Goal: Check status

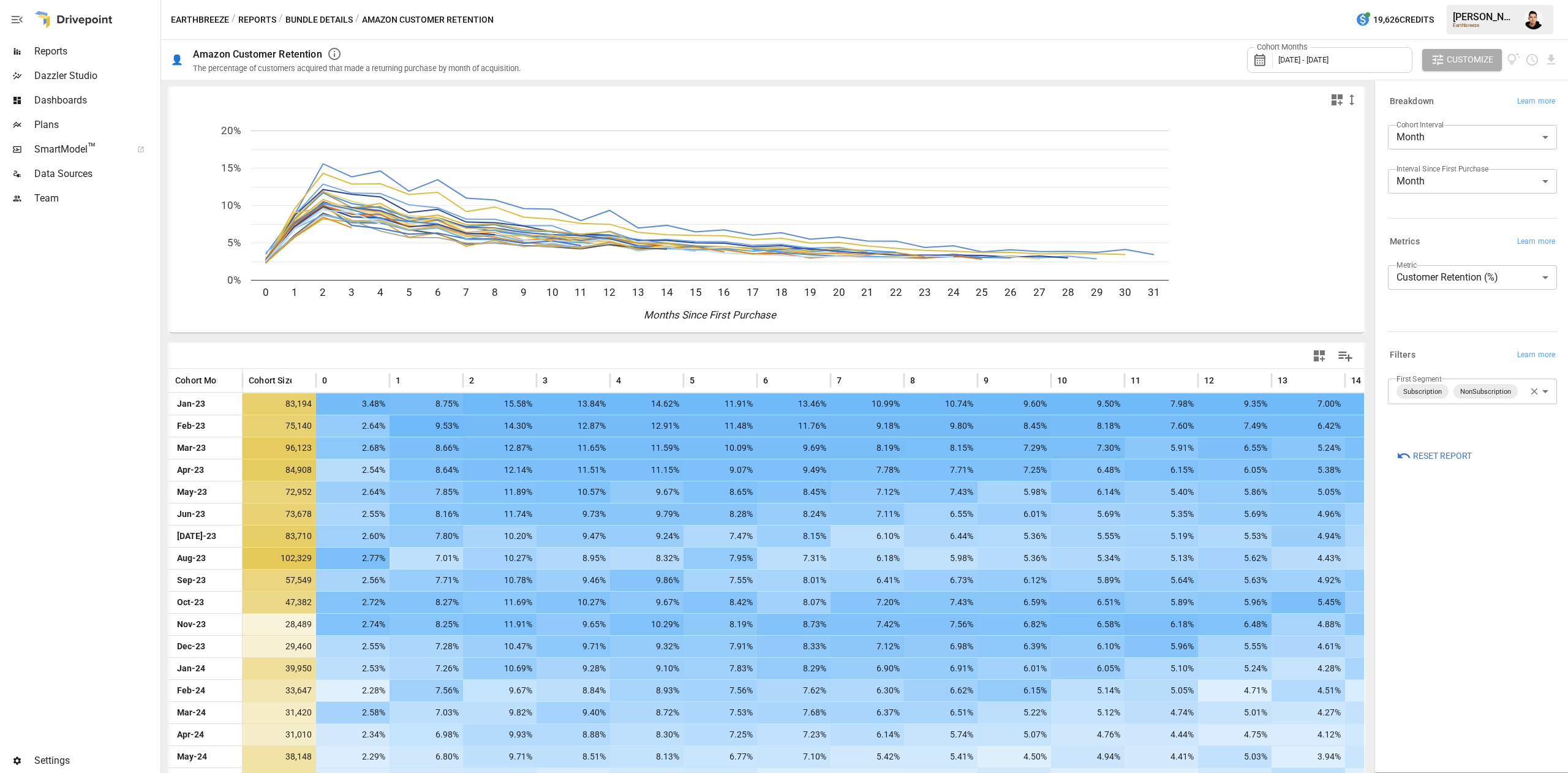
scroll to position [284, 0]
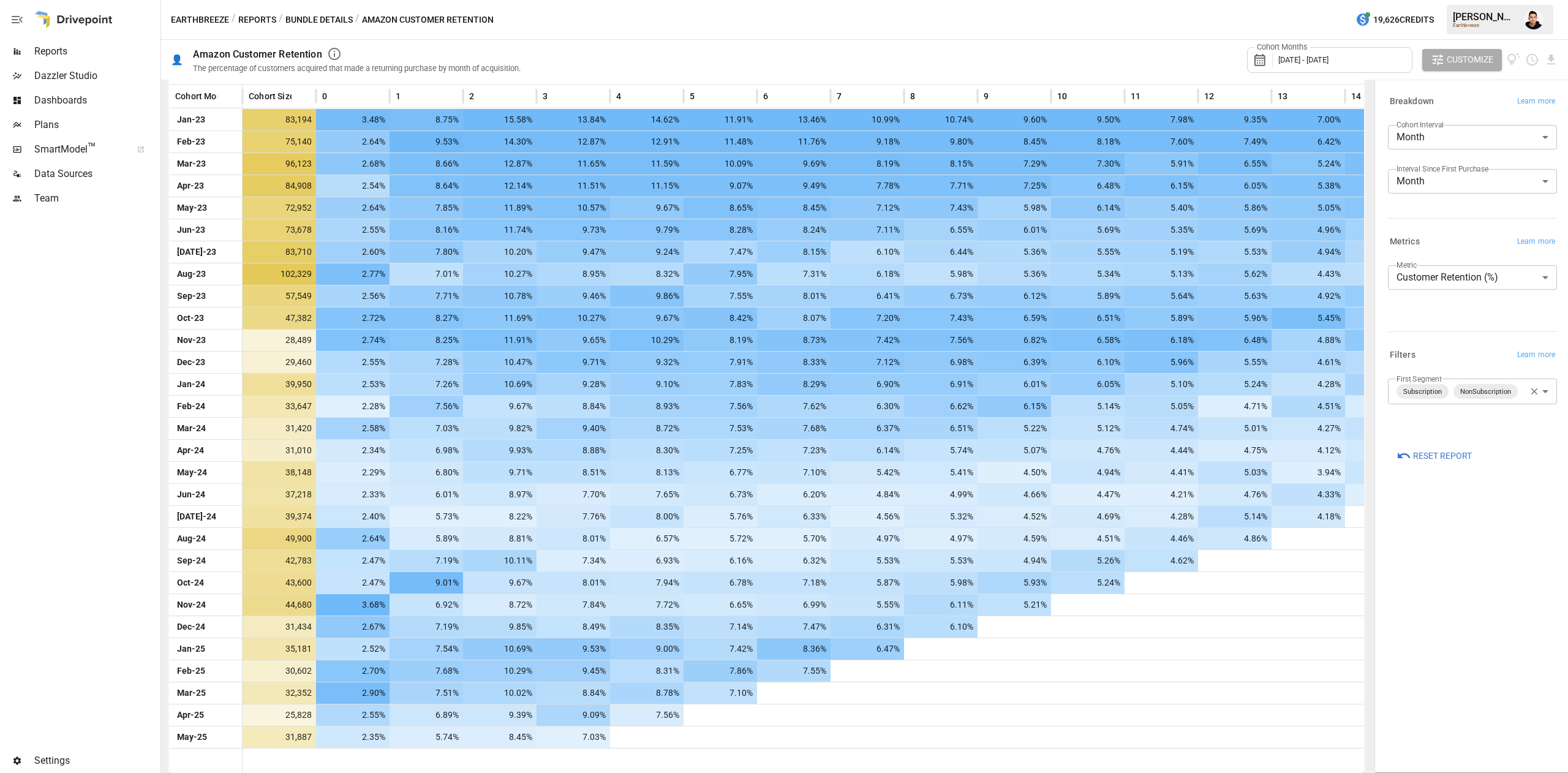
click at [1309, 58] on span "[DATE] - [DATE]" at bounding box center [1303, 60] width 50 height 9
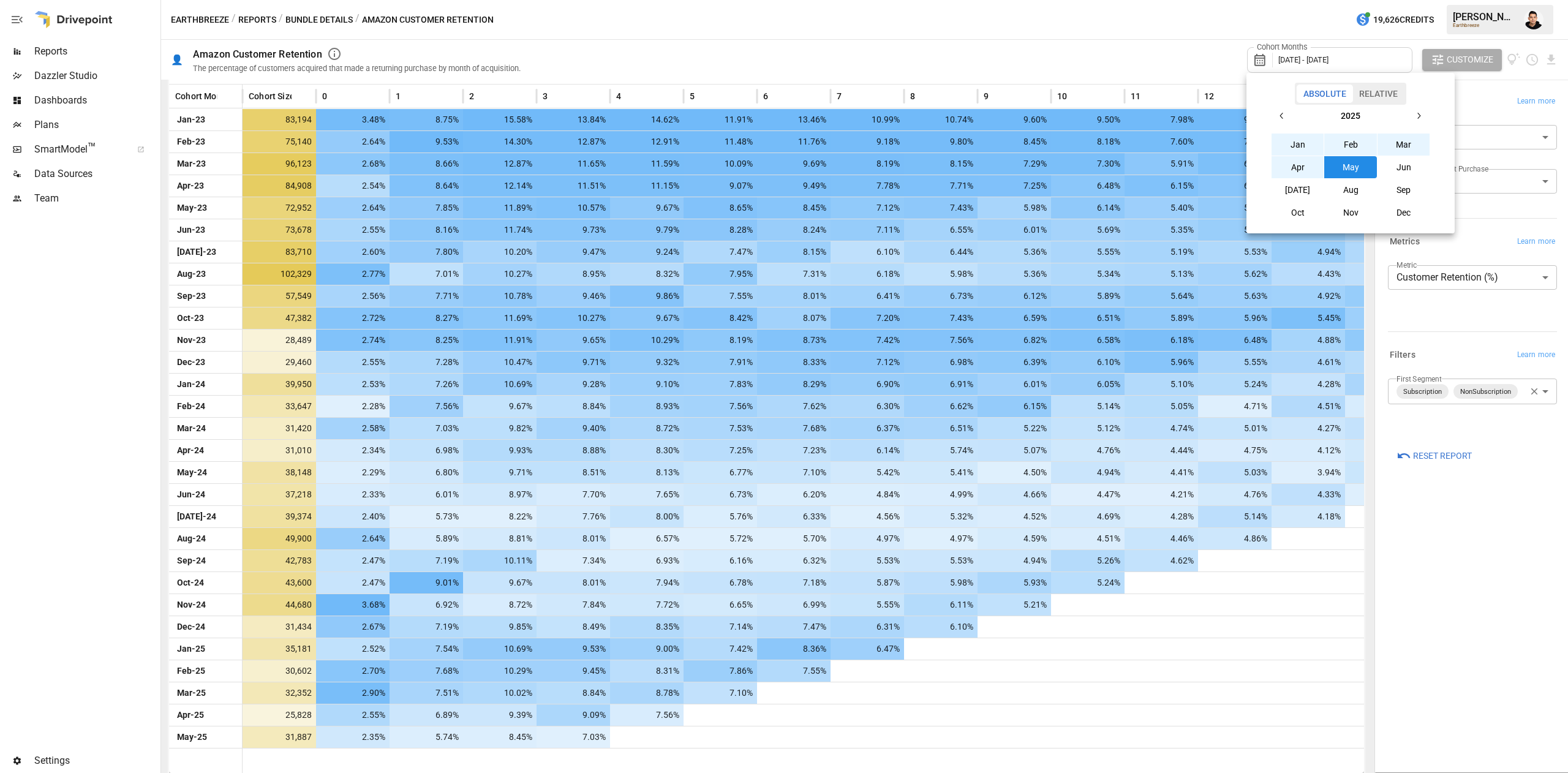
click at [1424, 114] on button "button" at bounding box center [1418, 115] width 22 height 22
click at [1279, 113] on icon "button" at bounding box center [1282, 116] width 10 height 10
click at [1290, 144] on button "Jan" at bounding box center [1298, 144] width 53 height 22
click at [1412, 113] on button "button" at bounding box center [1418, 115] width 22 height 22
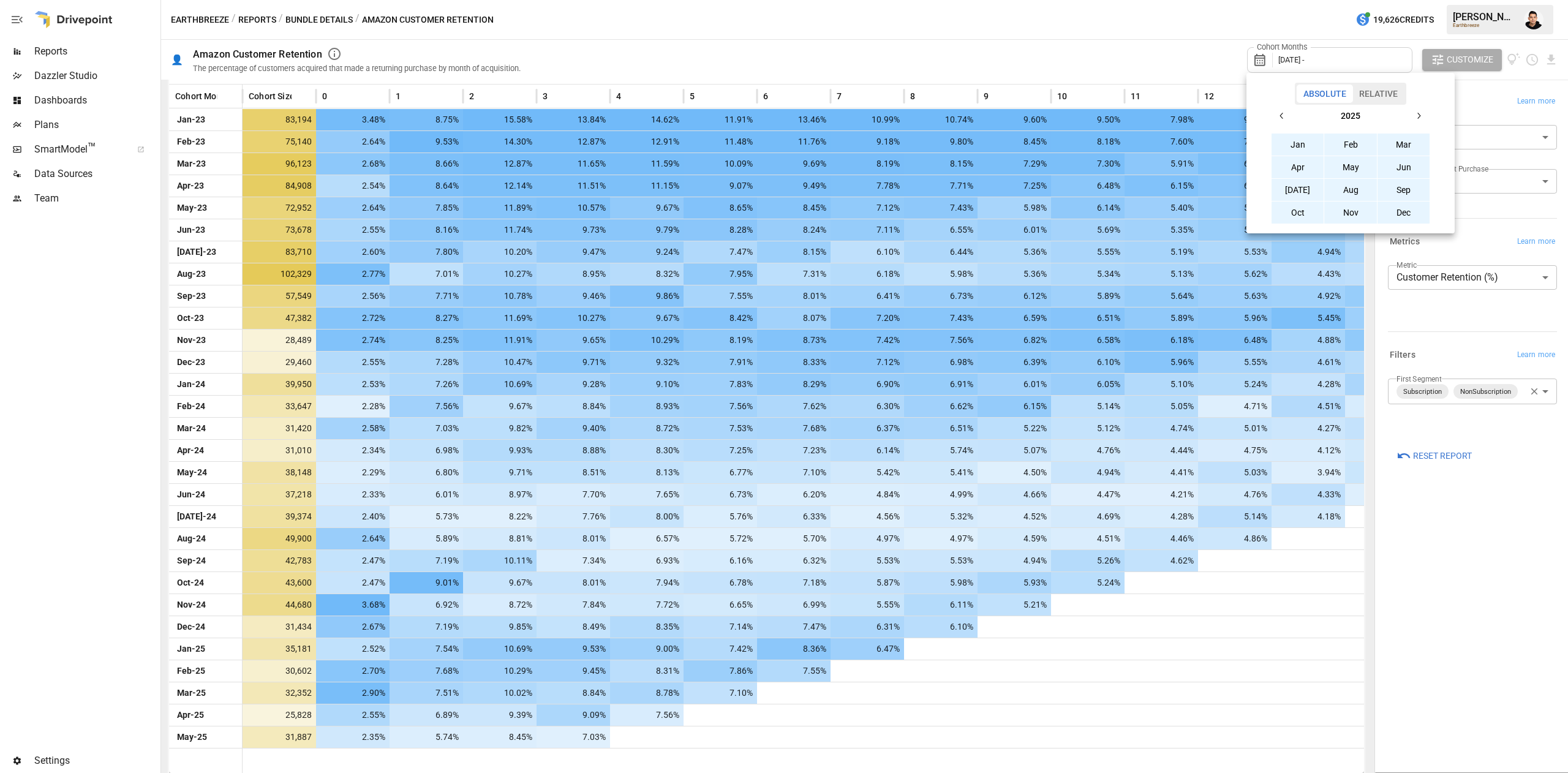
click at [1402, 212] on button "Dec" at bounding box center [1404, 212] width 53 height 22
click at [1060, 27] on div at bounding box center [784, 386] width 1568 height 773
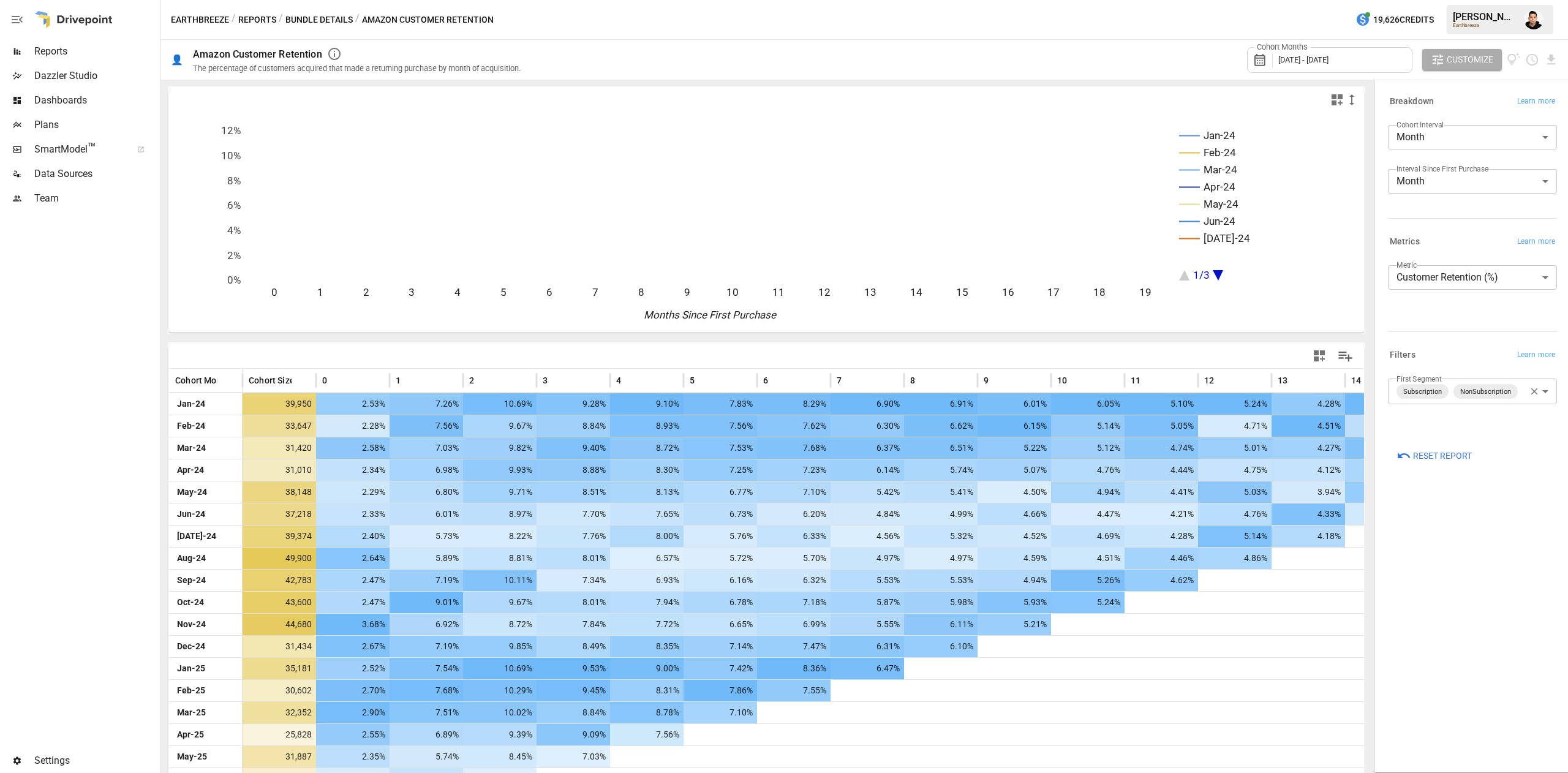
scroll to position [86, 0]
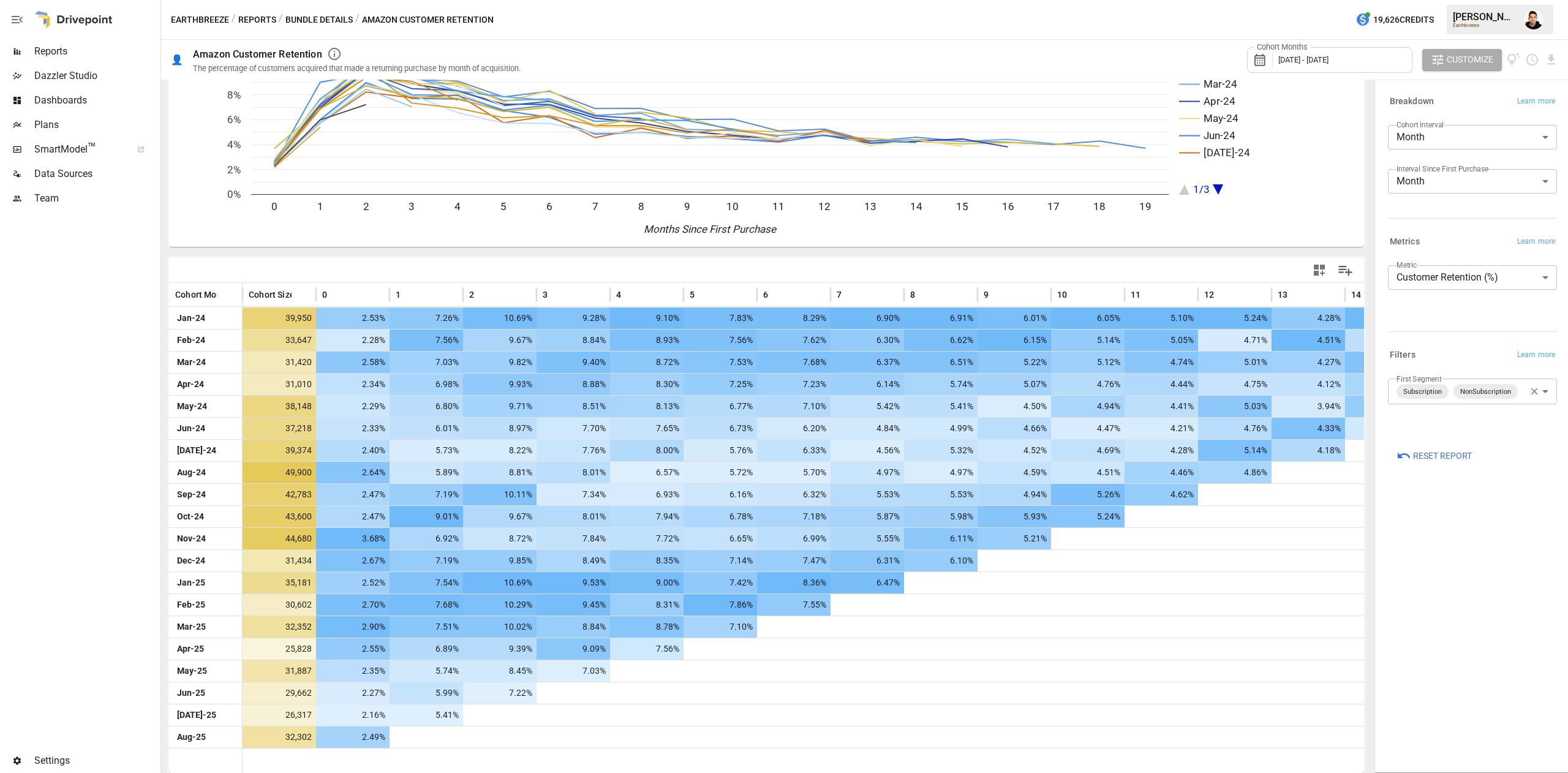
click at [1488, 0] on body "Reports Dazzler Studio Dashboards Plans SmartModel ™ Data Sources Team Settings…" at bounding box center [784, 0] width 1568 height 0
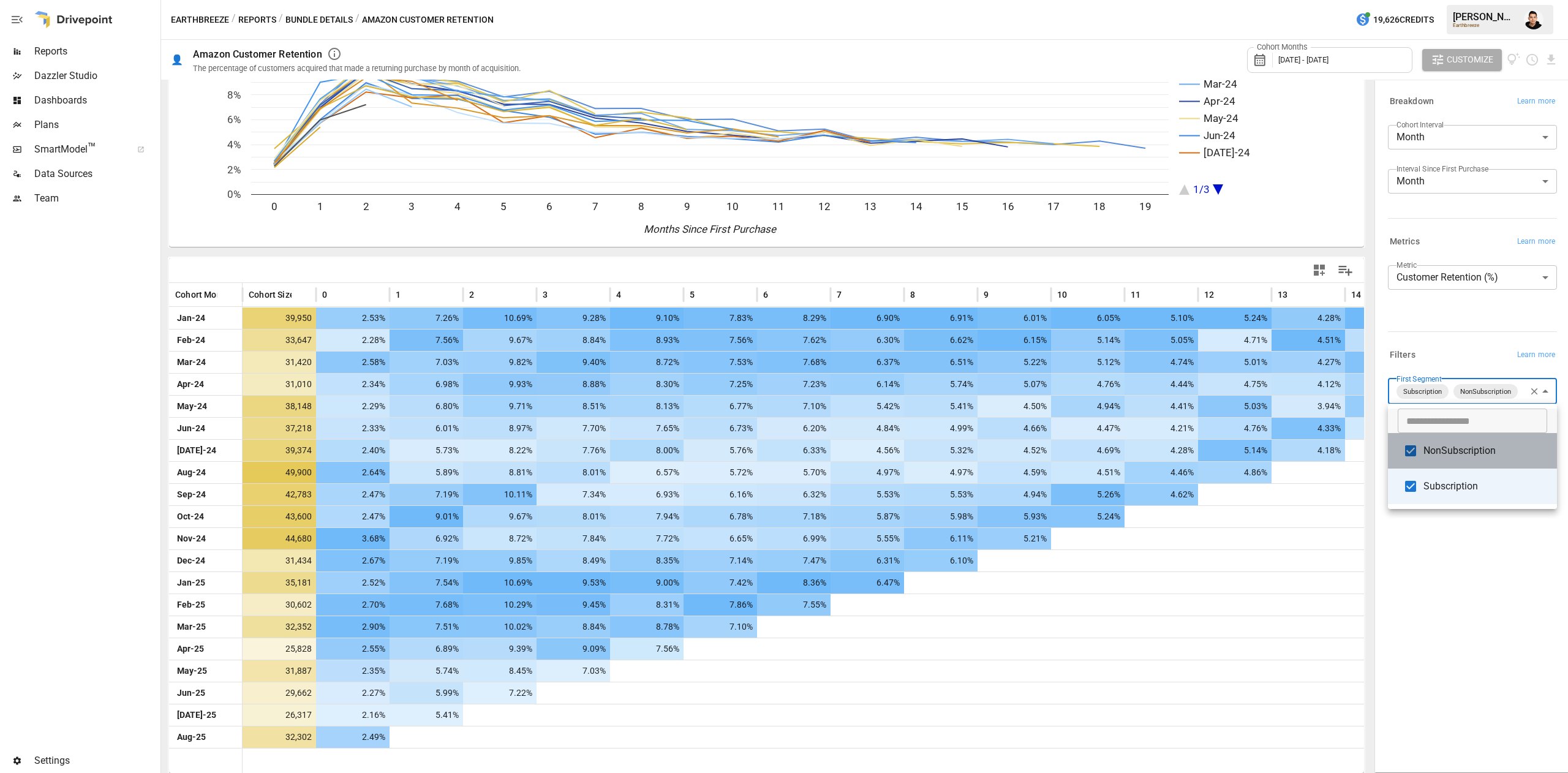
click at [1459, 452] on span "NonSubscription" at bounding box center [1485, 451] width 124 height 15
click at [1474, 561] on div at bounding box center [784, 386] width 1568 height 773
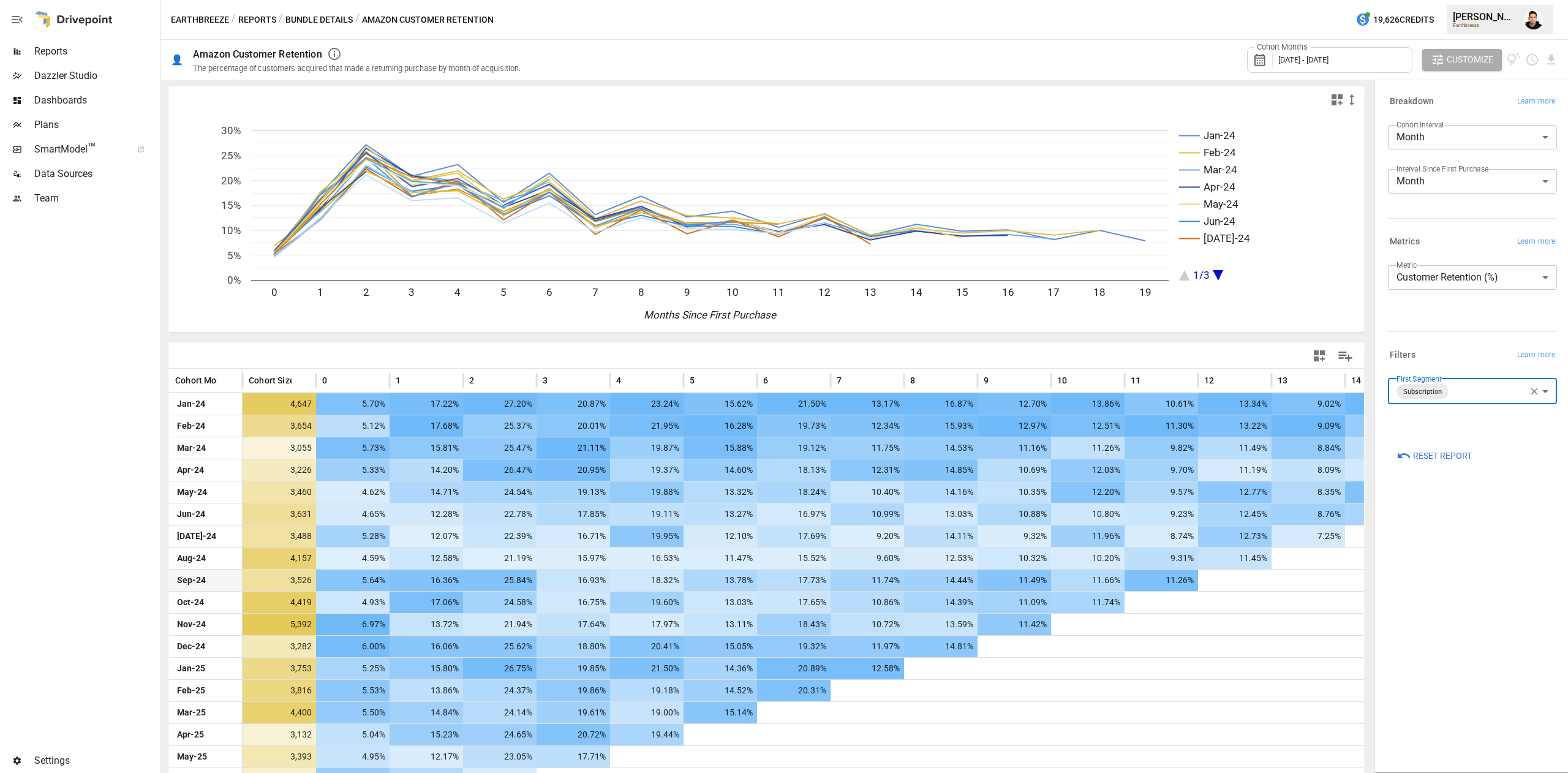
scroll to position [86, 0]
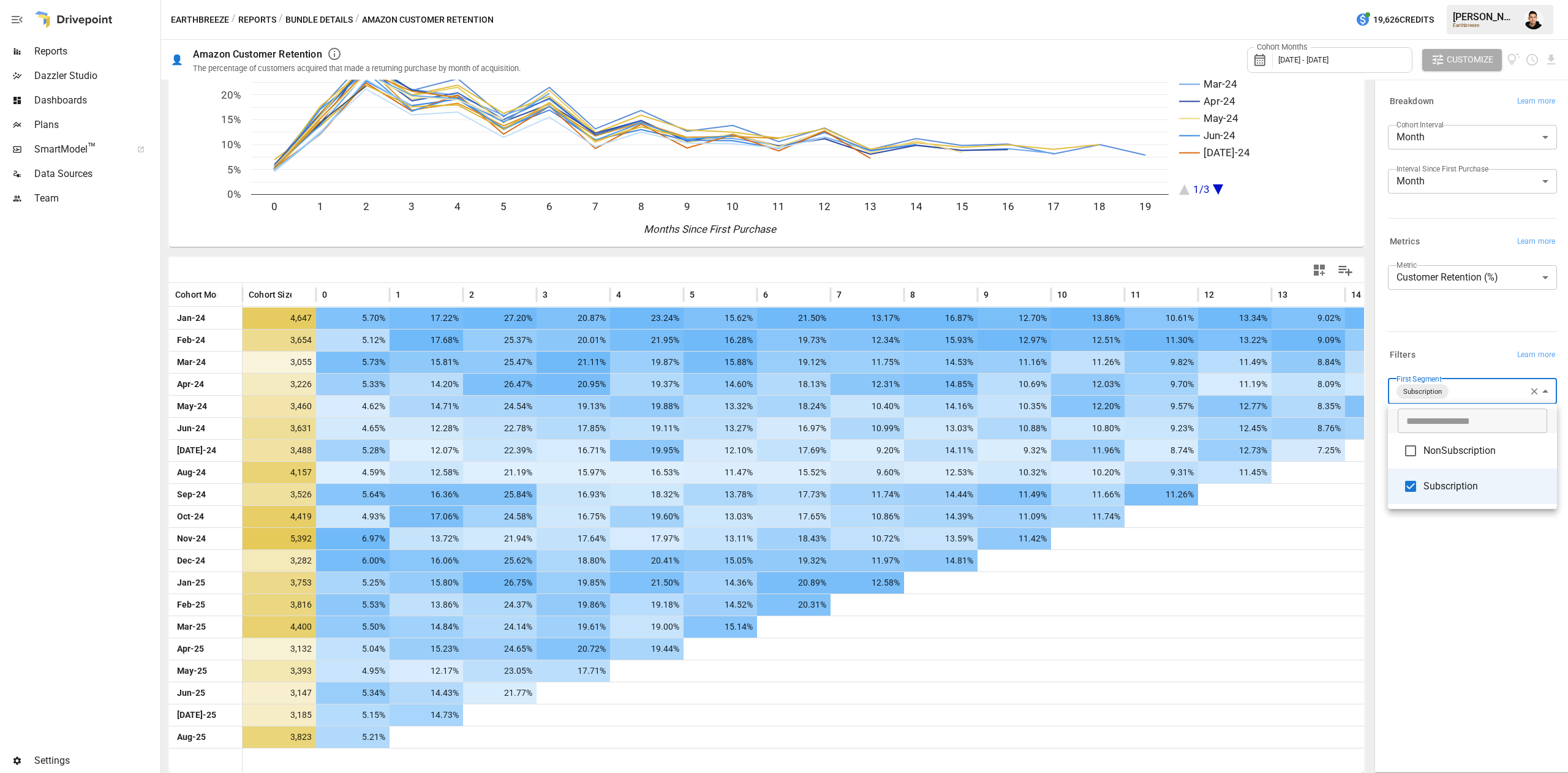
click at [1447, 0] on body "Reports Dazzler Studio Dashboards Plans SmartModel ™ Data Sources Team Settings…" at bounding box center [784, 0] width 1568 height 0
click at [1434, 452] on span "NonSubscription" at bounding box center [1485, 451] width 124 height 15
type input "**********"
click at [1459, 617] on div at bounding box center [784, 386] width 1568 height 773
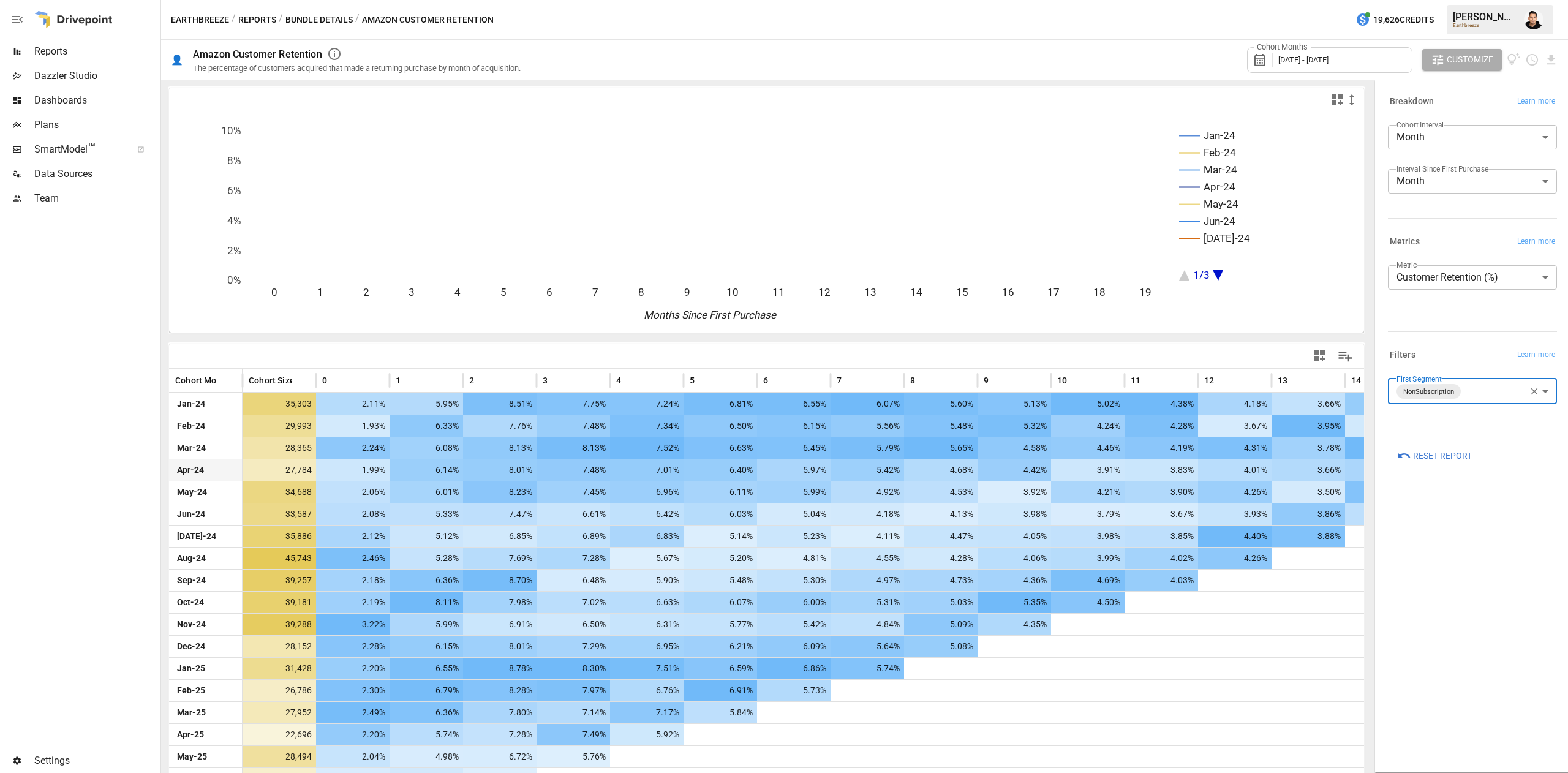
scroll to position [86, 0]
